Goal: Find contact information: Find contact information

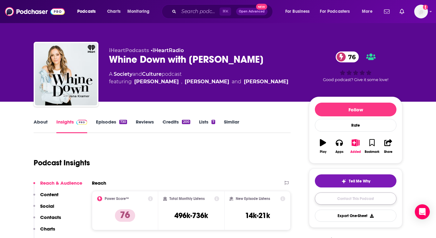
click at [340, 199] on link "Contact This Podcast" at bounding box center [356, 198] width 82 height 12
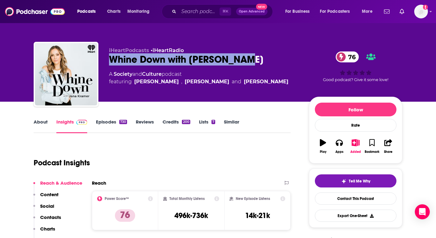
drag, startPoint x: 256, startPoint y: 58, endPoint x: 110, endPoint y: 60, distance: 146.1
click at [110, 60] on div "Whine Down with Jana Kramer 76" at bounding box center [204, 59] width 190 height 12
copy h2 "Whine Down with Jana Kramer"
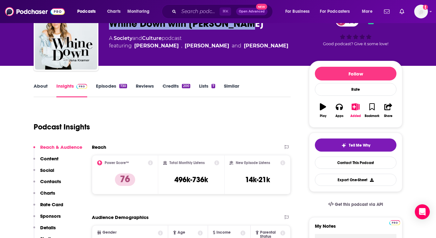
click at [53, 159] on p "Content" at bounding box center [49, 158] width 18 height 6
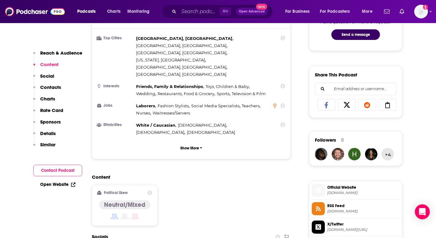
scroll to position [293, 0]
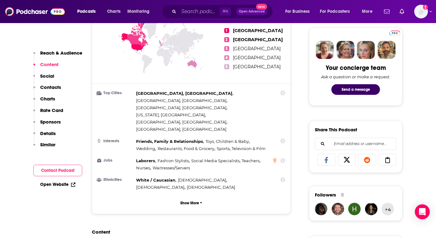
click at [67, 54] on p "Reach & Audience" at bounding box center [61, 53] width 42 height 6
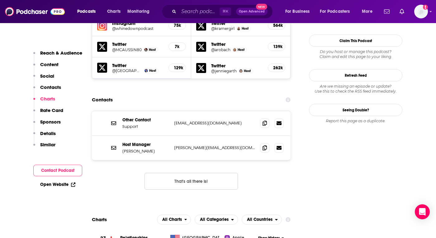
scroll to position [598, 0]
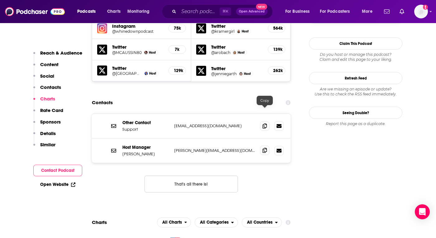
click at [265, 145] on span at bounding box center [264, 149] width 9 height 9
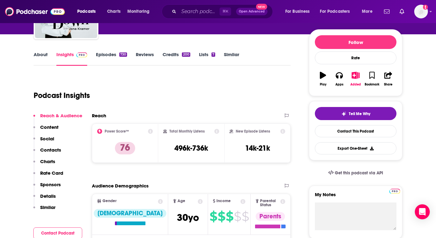
scroll to position [0, 0]
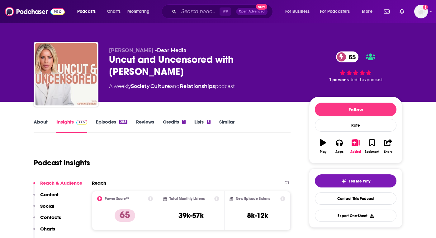
drag, startPoint x: 153, startPoint y: 73, endPoint x: 111, endPoint y: 58, distance: 44.7
click at [111, 58] on div "Uncut and Uncensored with Caroline Stanbury 65" at bounding box center [204, 65] width 190 height 24
copy h2 "Uncut and Uncensored with Caroline Stanbury"
click at [165, 69] on div "Uncut and Uncensored with Caroline Stanbury 65" at bounding box center [204, 65] width 190 height 24
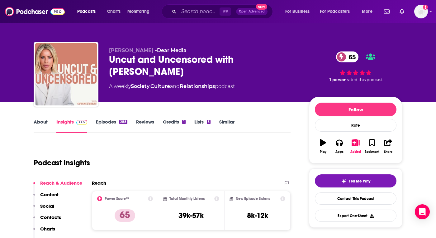
drag, startPoint x: 161, startPoint y: 72, endPoint x: 151, endPoint y: 71, distance: 10.0
click at [151, 71] on div "Uncut and Uncensored with Caroline Stanbury 65" at bounding box center [204, 65] width 190 height 24
drag, startPoint x: 152, startPoint y: 71, endPoint x: 104, endPoint y: 55, distance: 49.9
click at [104, 55] on div "Caroline Stanbury • Dear Media Uncut and Uncensored with Caroline Stanbury 65 A…" at bounding box center [218, 75] width 369 height 67
copy h2 "Uncut and Uncensored with Caroline Stanbury"
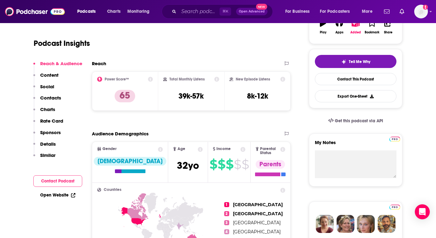
scroll to position [138, 0]
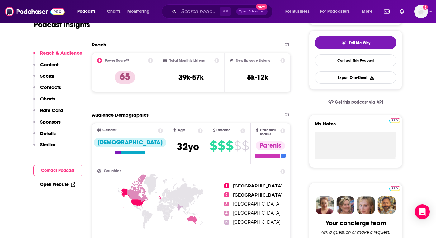
click at [52, 88] on p "Contacts" at bounding box center [50, 87] width 21 height 6
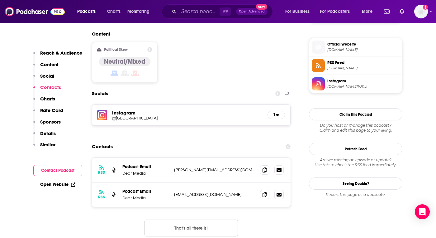
scroll to position [520, 0]
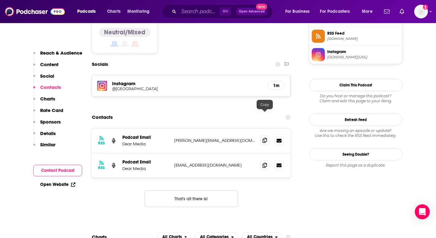
click at [266, 138] on icon at bounding box center [265, 140] width 4 height 5
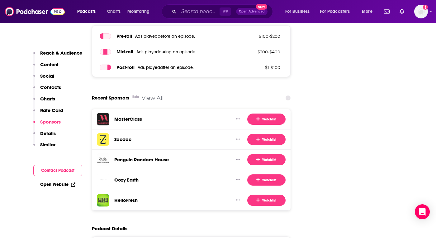
scroll to position [904, 0]
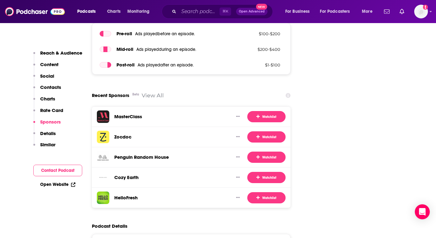
click at [55, 85] on p "Contacts" at bounding box center [50, 87] width 21 height 6
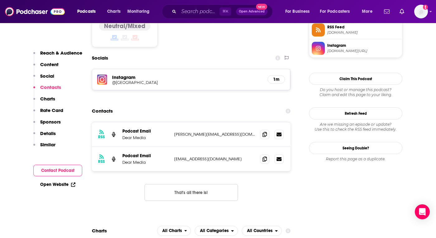
scroll to position [520, 0]
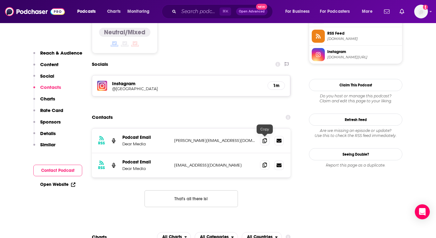
click at [264, 162] on icon at bounding box center [265, 164] width 4 height 5
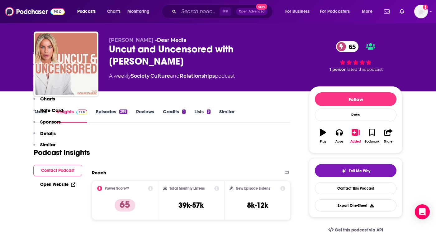
scroll to position [0, 0]
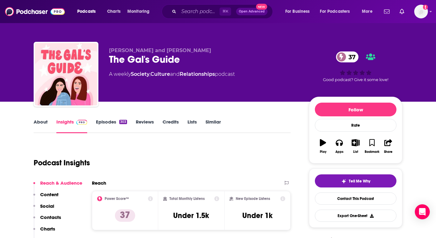
click at [48, 214] on p "Contacts" at bounding box center [50, 217] width 21 height 6
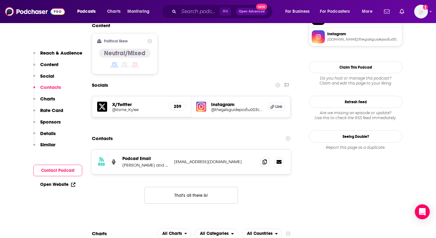
scroll to position [513, 0]
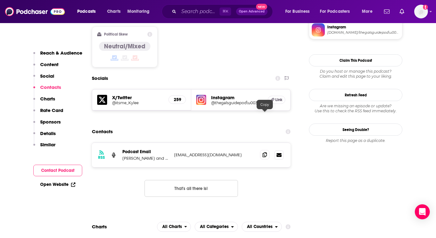
click at [263, 152] on icon at bounding box center [265, 154] width 4 height 5
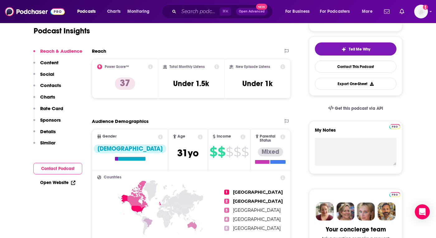
scroll to position [0, 0]
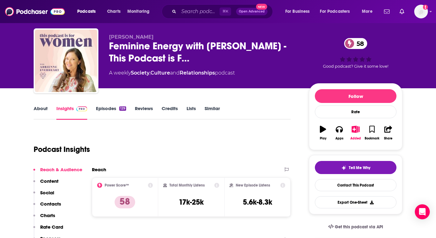
scroll to position [12, 0]
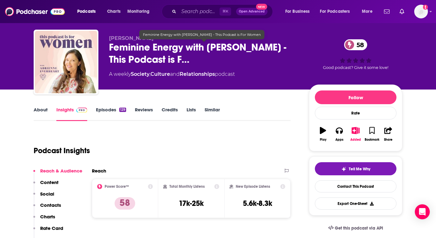
click at [176, 62] on span "Feminine Energy with [PERSON_NAME] - This Podcast is F…" at bounding box center [204, 53] width 190 height 24
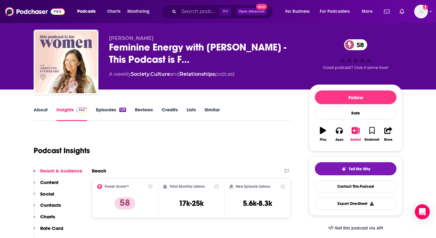
click at [140, 32] on div "[PERSON_NAME] Feminine Energy with [PERSON_NAME] - This Podcast is F… 58 A week…" at bounding box center [218, 63] width 369 height 67
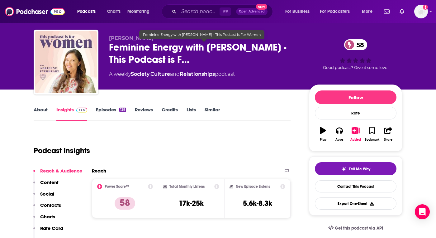
click at [149, 61] on span "Feminine Energy with Adrienne Everheart - This Podcast is F…" at bounding box center [204, 53] width 190 height 24
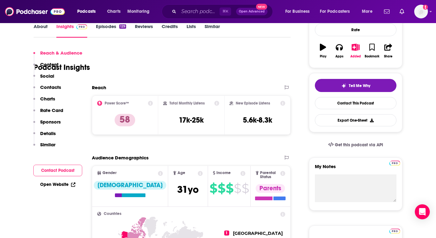
scroll to position [136, 0]
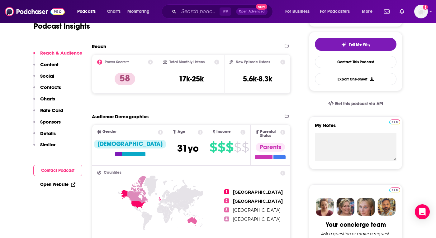
click at [49, 88] on p "Contacts" at bounding box center [50, 87] width 21 height 6
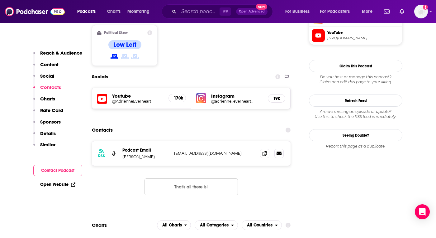
scroll to position [513, 0]
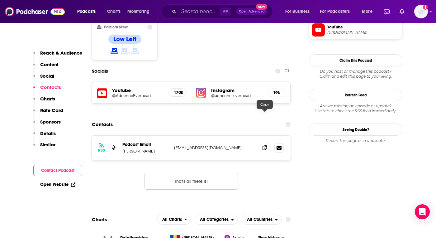
click at [265, 145] on icon at bounding box center [265, 147] width 4 height 5
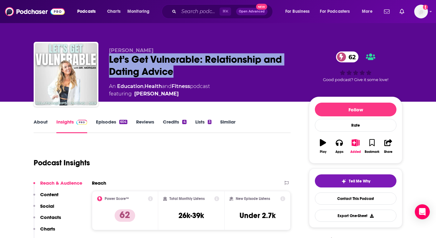
drag, startPoint x: 176, startPoint y: 73, endPoint x: 106, endPoint y: 61, distance: 71.8
click at [106, 61] on div "[PERSON_NAME] Let’s Get Vulnerable: Relationship and Dating Advice 62 An Educat…" at bounding box center [218, 75] width 369 height 67
copy h2 "Let’s Get Vulnerable: Relationship and Dating Advice"
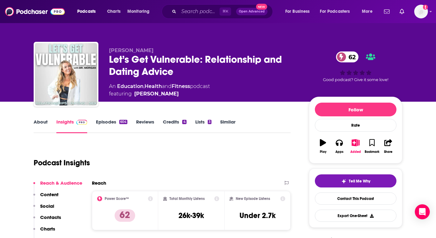
click at [172, 71] on div "Let’s Get Vulnerable: Relationship and Dating Advice 62" at bounding box center [204, 65] width 190 height 24
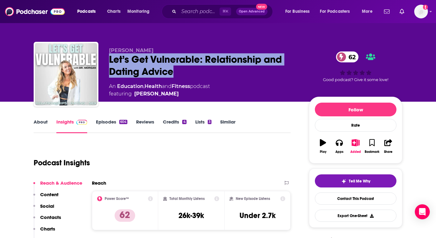
drag, startPoint x: 174, startPoint y: 72, endPoint x: 108, endPoint y: 54, distance: 68.9
click at [108, 54] on div "Dr. Morgan Anderson Let’s Get Vulnerable: Relationship and Dating Advice 62 An …" at bounding box center [218, 75] width 369 height 67
copy h2 "Let’s Get Vulnerable: Relationship and Dating Advice"
click at [50, 216] on p "Contacts" at bounding box center [50, 217] width 21 height 6
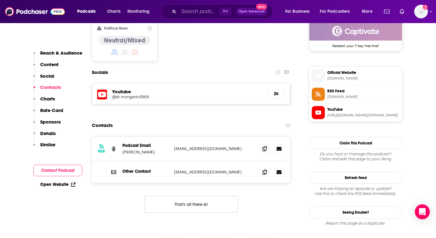
scroll to position [520, 0]
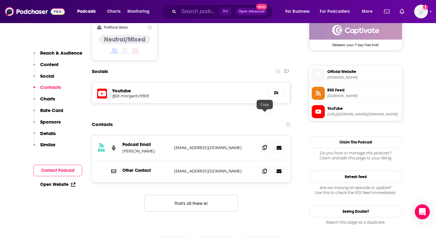
click at [263, 145] on icon at bounding box center [265, 147] width 4 height 5
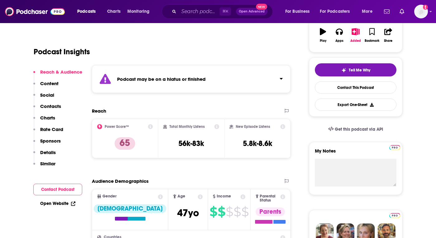
scroll to position [78, 0]
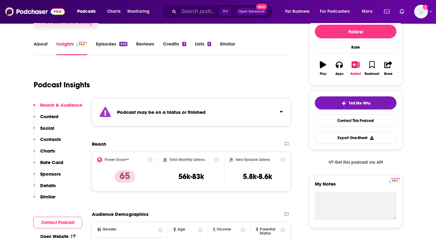
click at [282, 109] on icon "Click to expand status details" at bounding box center [281, 111] width 3 height 5
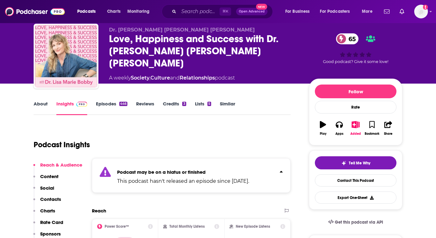
scroll to position [23, 0]
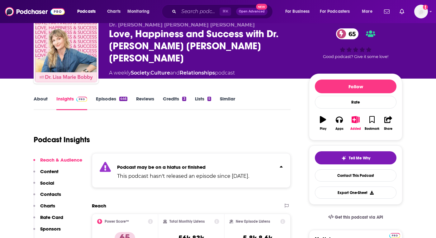
click at [118, 101] on link "Episodes 446" at bounding box center [111, 103] width 31 height 14
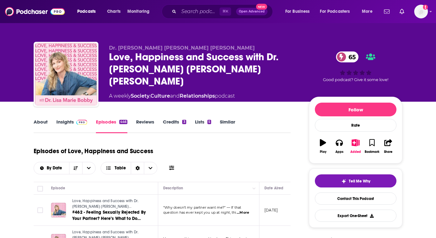
click at [72, 121] on link "Insights" at bounding box center [71, 126] width 31 height 14
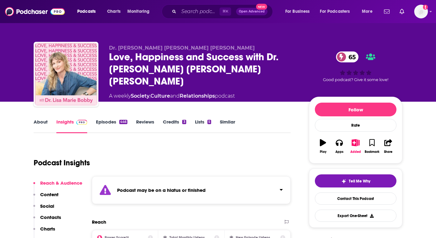
click at [35, 119] on link "About" at bounding box center [41, 126] width 14 height 14
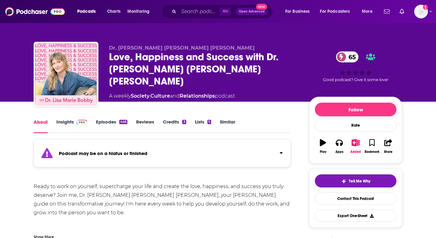
click at [53, 121] on div "About" at bounding box center [45, 126] width 23 height 14
click at [58, 122] on link "Insights" at bounding box center [71, 126] width 31 height 14
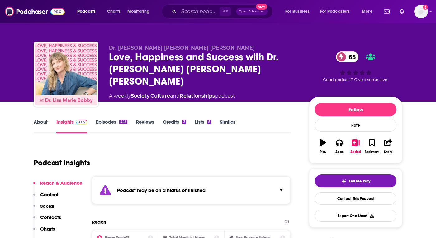
click at [192, 186] on div "Podcast may be on a hiatus or finished" at bounding box center [191, 190] width 199 height 28
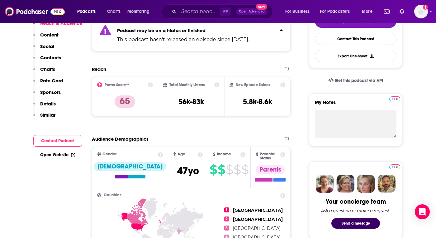
scroll to position [78, 0]
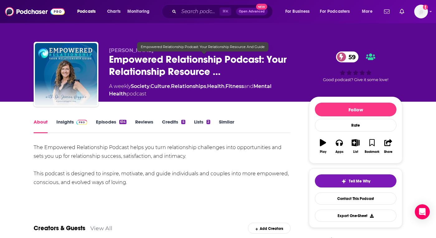
click at [192, 71] on span "Empowered Relationship Podcast: Your Relationship Resource …" at bounding box center [204, 65] width 190 height 24
click at [108, 59] on div "Dr. Jessica Higgins Empowered Relationship Podcast: Your Relationship Resource …" at bounding box center [218, 75] width 369 height 67
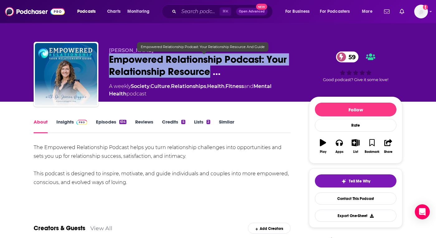
drag, startPoint x: 110, startPoint y: 60, endPoint x: 211, endPoint y: 73, distance: 102.4
click at [211, 73] on span "Empowered Relationship Podcast: Your Relationship Resource …" at bounding box center [204, 65] width 190 height 24
copy h1 "Empowered Relationship Podcast: Your Relationship Resource"
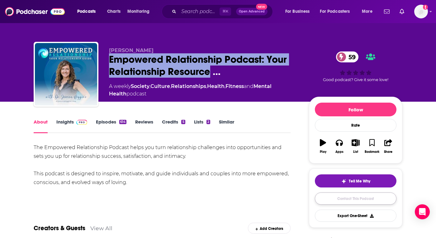
click at [369, 201] on link "Contact This Podcast" at bounding box center [356, 198] width 82 height 12
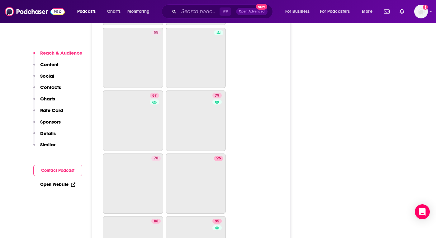
scroll to position [1262, 0]
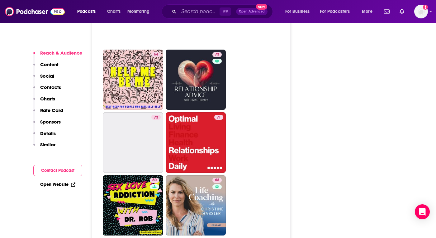
click at [48, 86] on p "Contacts" at bounding box center [50, 87] width 21 height 6
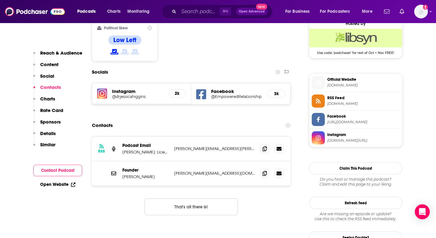
scroll to position [506, 0]
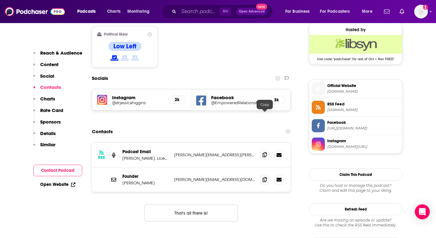
click at [263, 152] on icon at bounding box center [265, 154] width 4 height 5
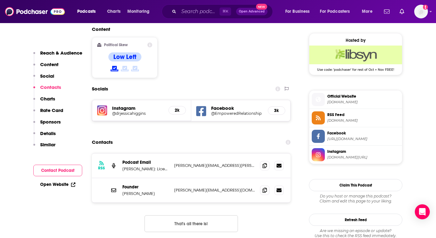
scroll to position [494, 0]
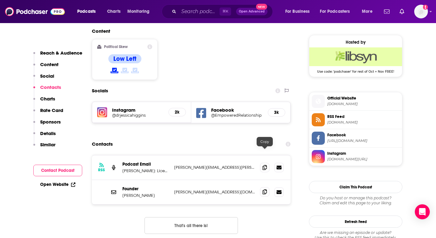
click at [265, 189] on icon at bounding box center [265, 191] width 4 height 5
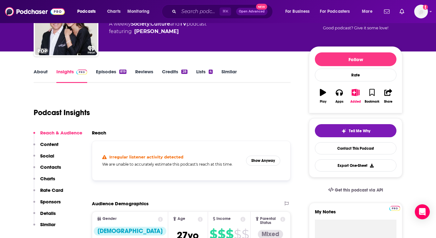
scroll to position [52, 0]
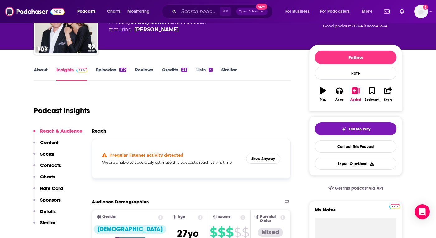
click at [53, 165] on p "Contacts" at bounding box center [50, 165] width 21 height 6
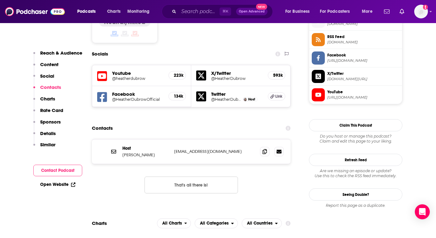
scroll to position [521, 0]
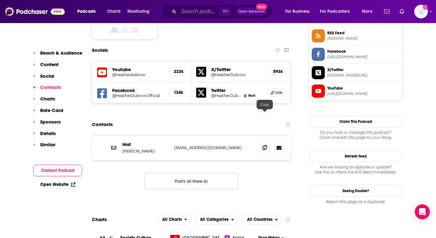
click at [266, 145] on icon at bounding box center [265, 147] width 4 height 5
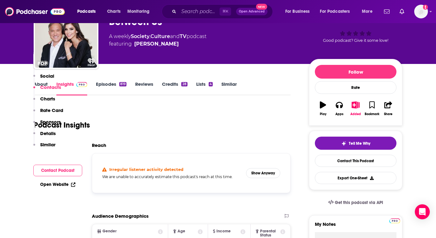
scroll to position [0, 0]
